Goal: Transaction & Acquisition: Purchase product/service

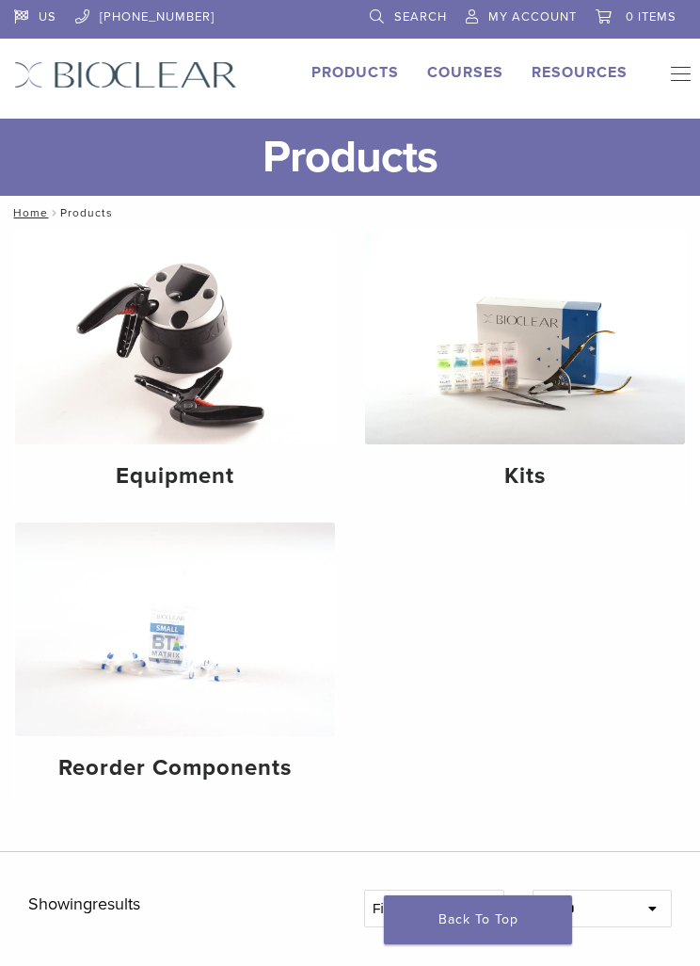
click at [141, 672] on img at bounding box center [175, 629] width 320 height 214
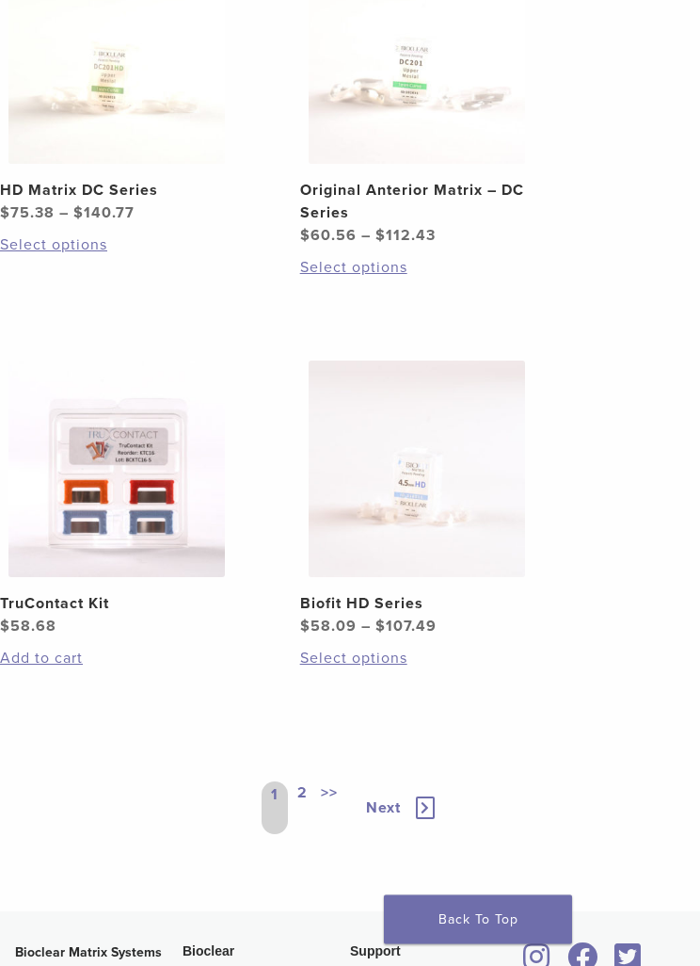
scroll to position [2041, 0]
click at [389, 784] on div "1 2 >> Next" at bounding box center [350, 807] width 177 height 83
click at [380, 798] on span "Next" at bounding box center [383, 807] width 35 height 19
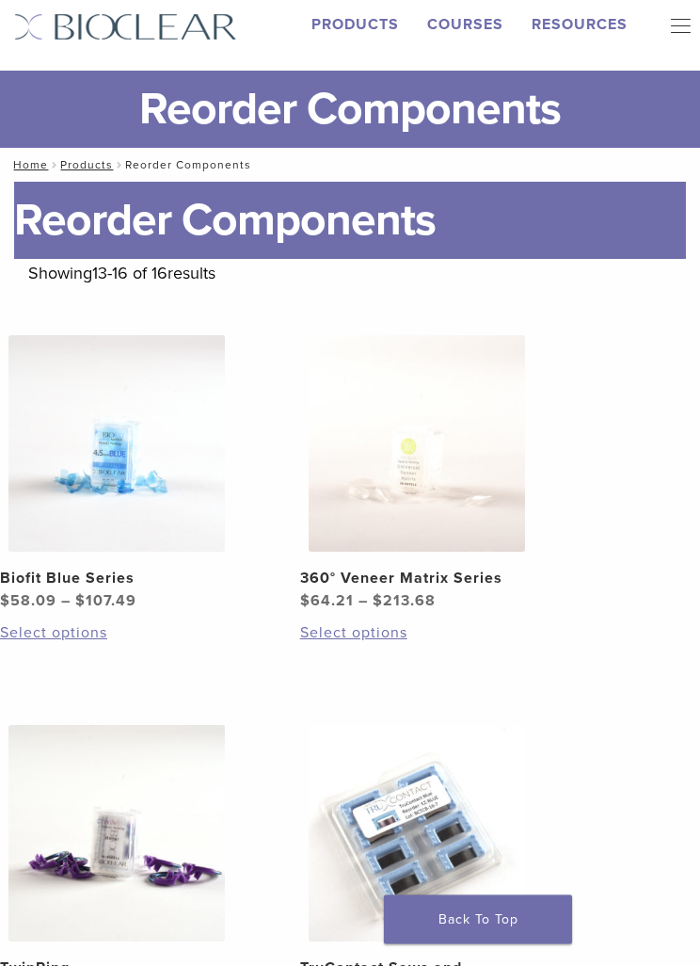
scroll to position [37, 0]
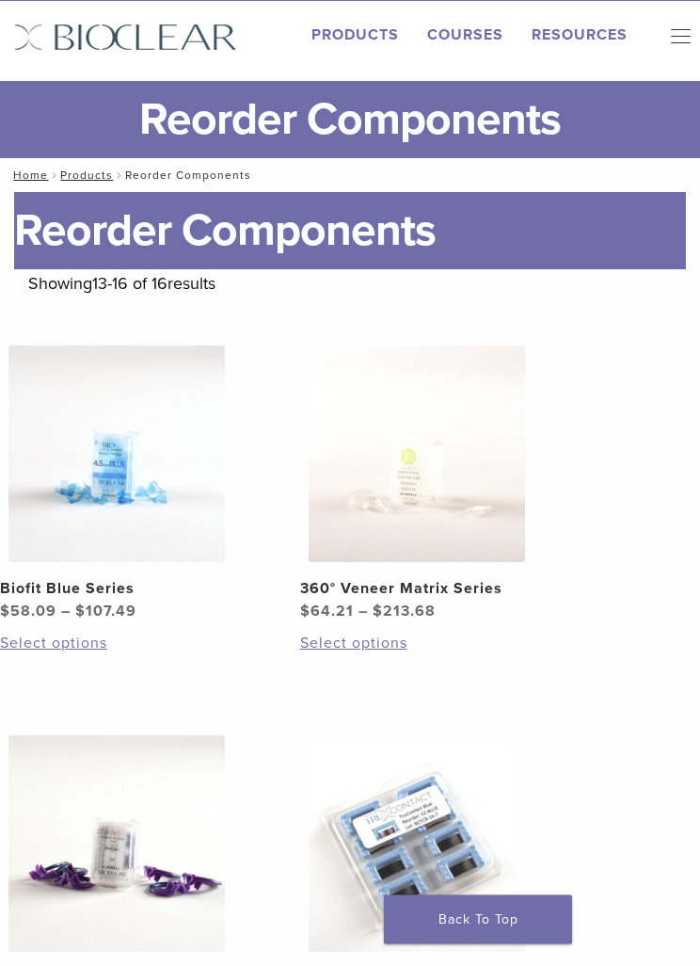
click at [111, 589] on h2 "Biofit Blue Series" at bounding box center [116, 589] width 233 height 23
click at [117, 578] on h2 "Biofit Blue Series" at bounding box center [116, 589] width 233 height 23
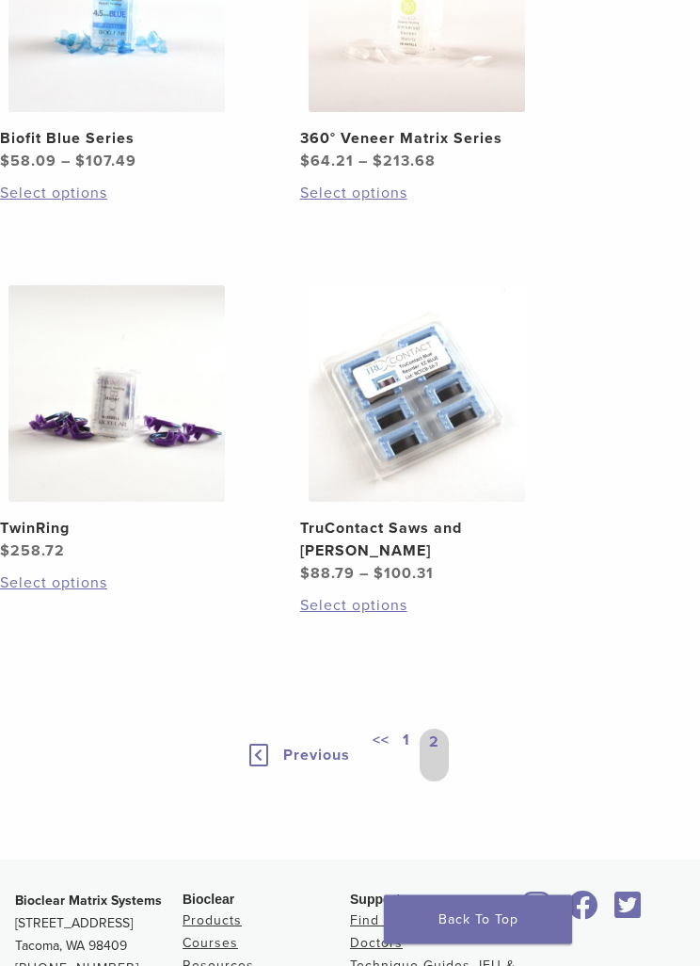
scroll to position [491, 0]
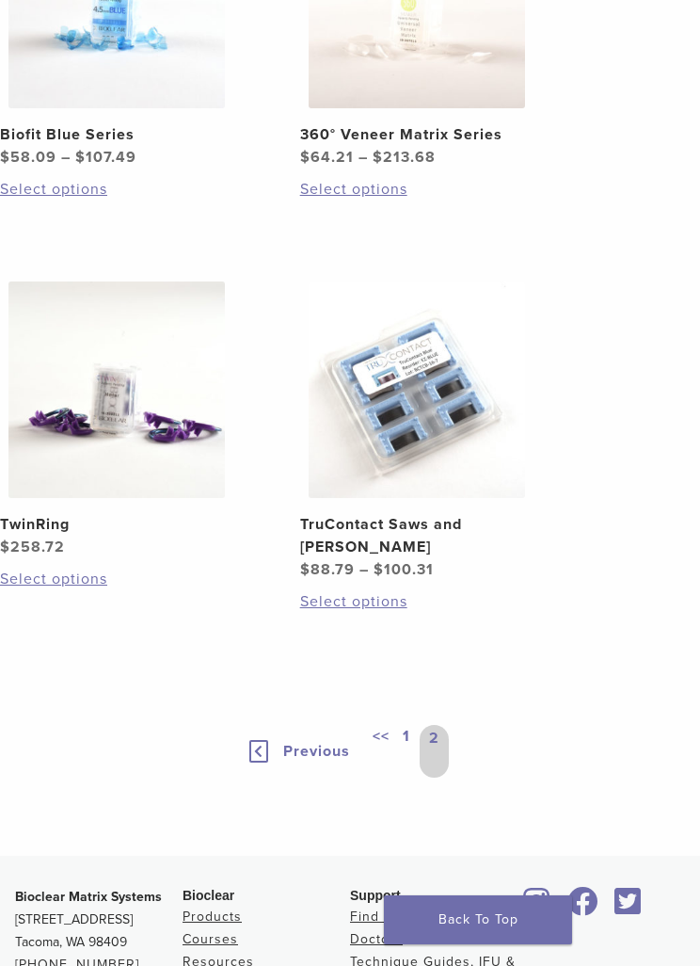
click at [407, 725] on link "1" at bounding box center [406, 751] width 15 height 53
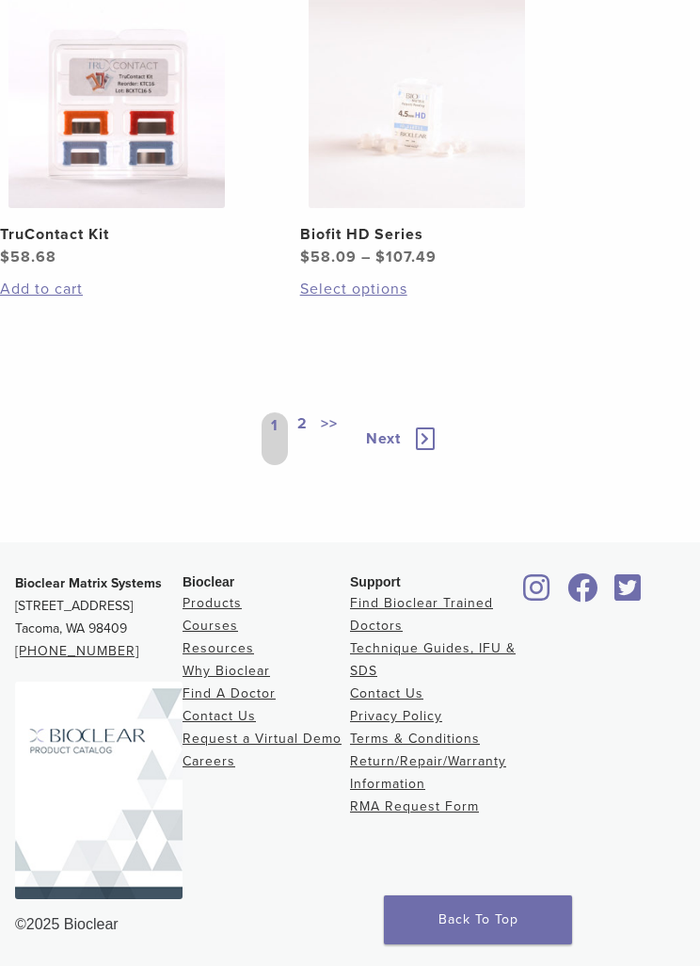
scroll to position [2053, 0]
click at [357, 268] on span "$ 58.09 – $ 107.49 Price range: $58.09 through $107.49" at bounding box center [416, 257] width 233 height 23
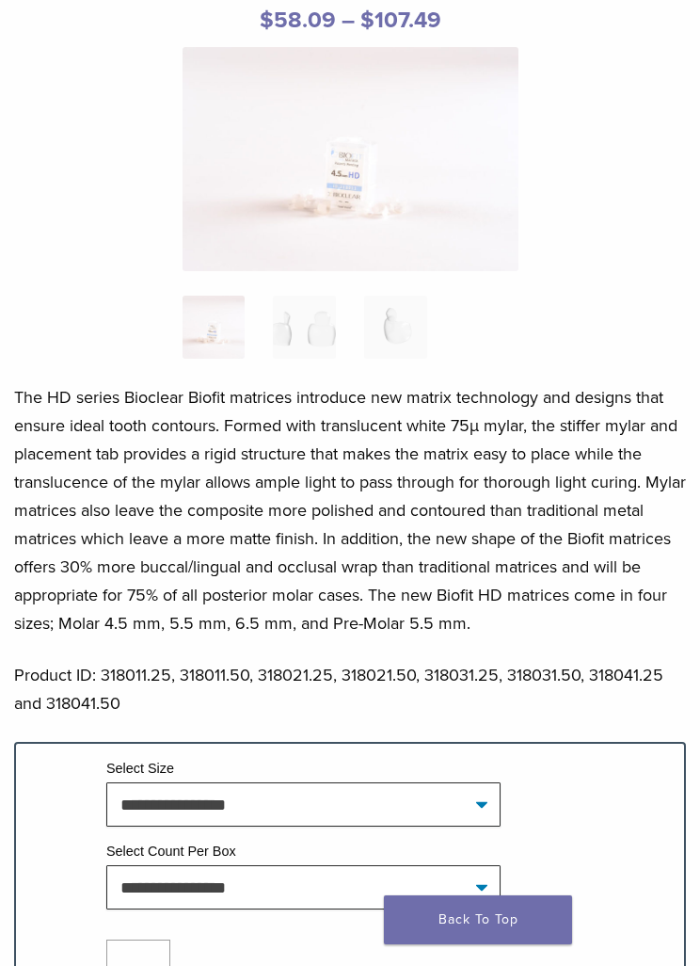
scroll to position [253, 0]
